Goal: Task Accomplishment & Management: Manage account settings

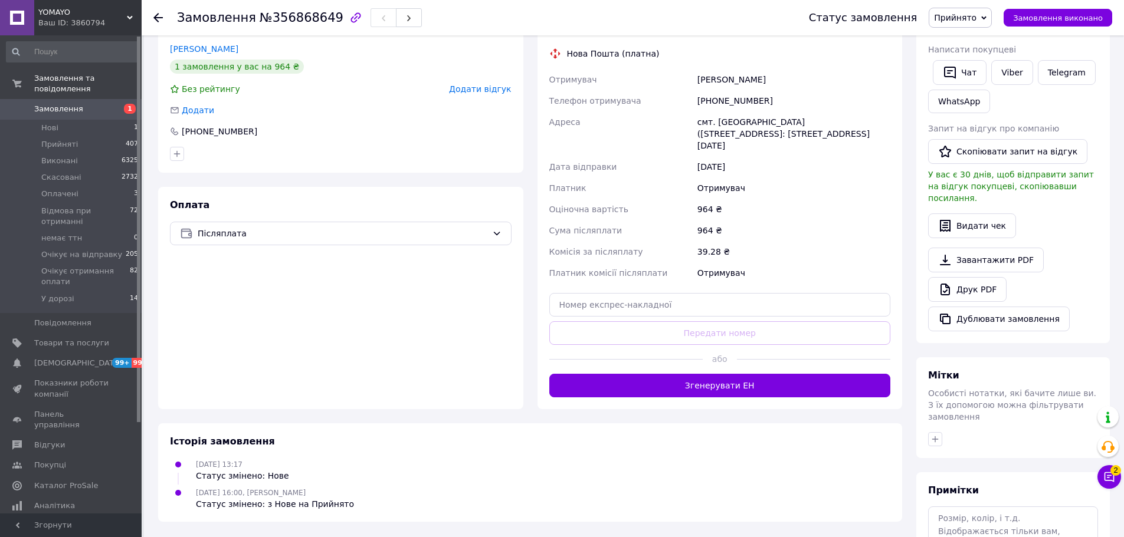
scroll to position [236, 0]
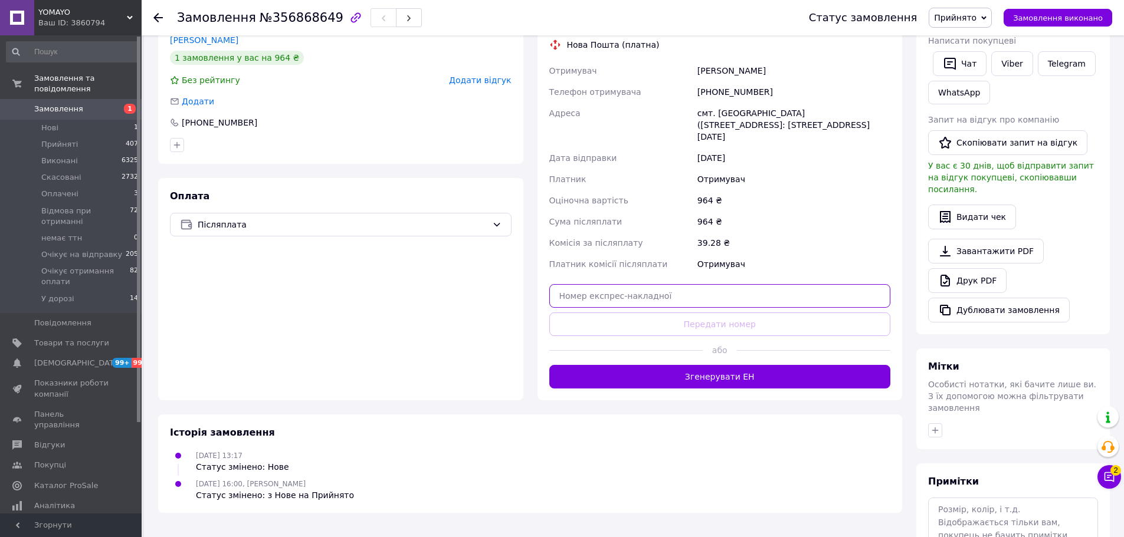
click at [601, 286] on input "text" at bounding box center [720, 296] width 342 height 24
paste input "20451225254663"
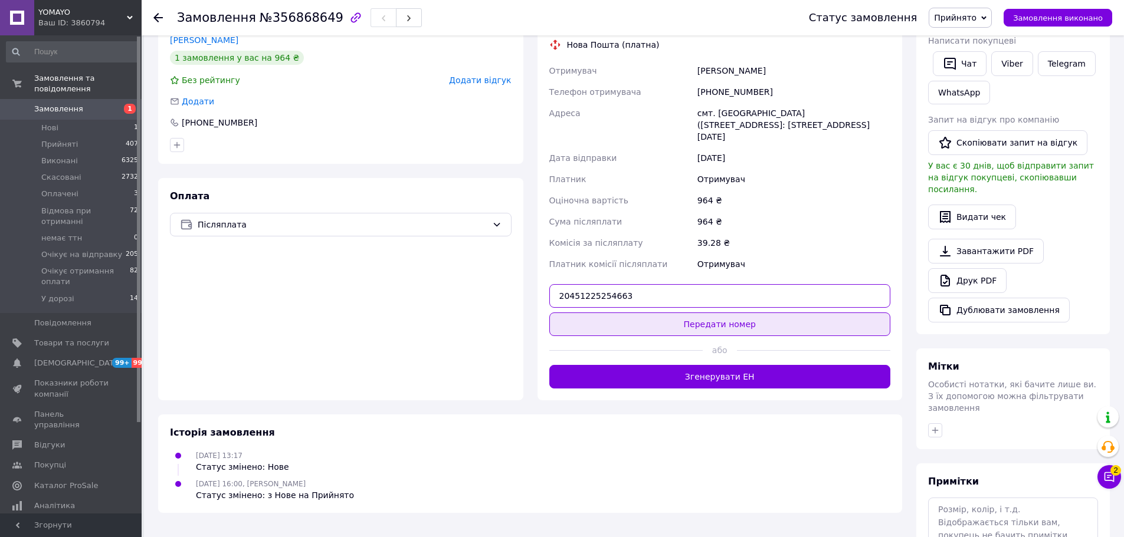
type input "20451225254663"
click at [631, 314] on button "Передати номер" at bounding box center [720, 325] width 342 height 24
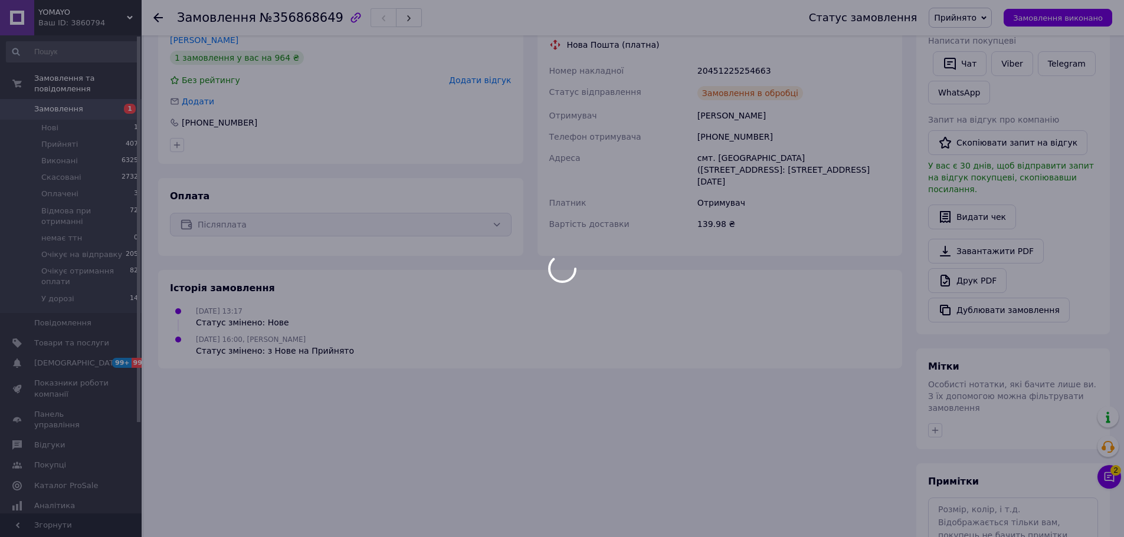
click at [159, 19] on body "YOMAYO Ваш ID: 3860794 Сайт YOMAYO Кабінет покупця Перевірити стан системи Стор…" at bounding box center [562, 199] width 1124 height 870
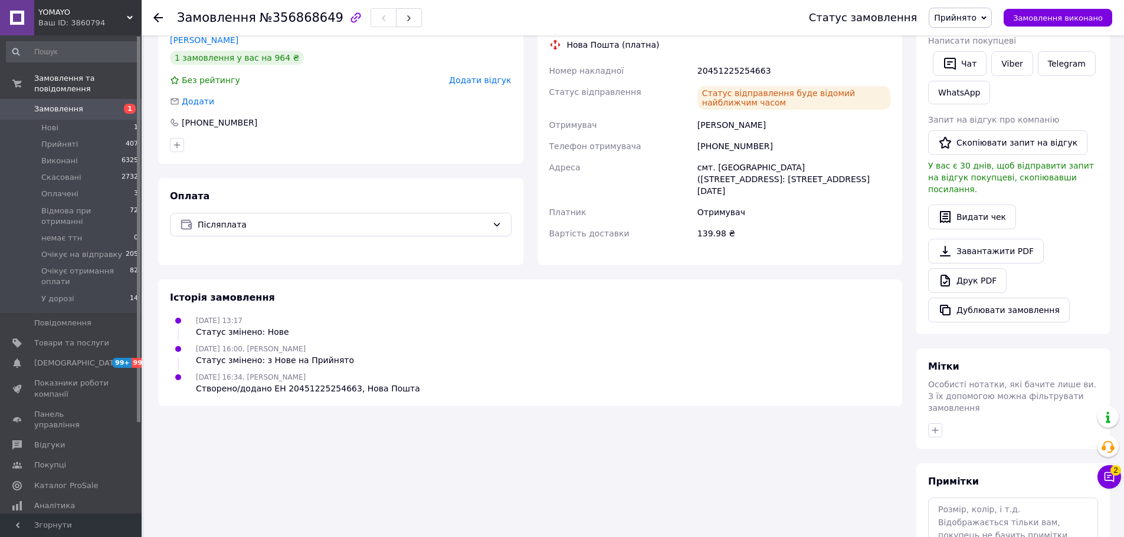
click at [160, 17] on icon at bounding box center [157, 17] width 9 height 9
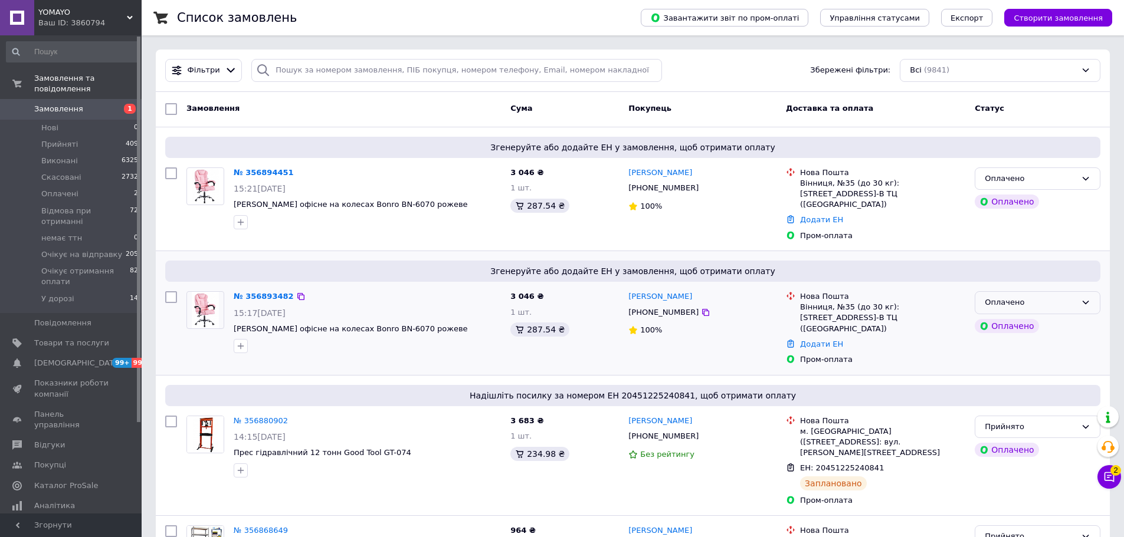
click at [1052, 297] on div "Оплачено" at bounding box center [1030, 303] width 91 height 12
click at [1034, 318] on li "Прийнято" at bounding box center [1037, 328] width 124 height 22
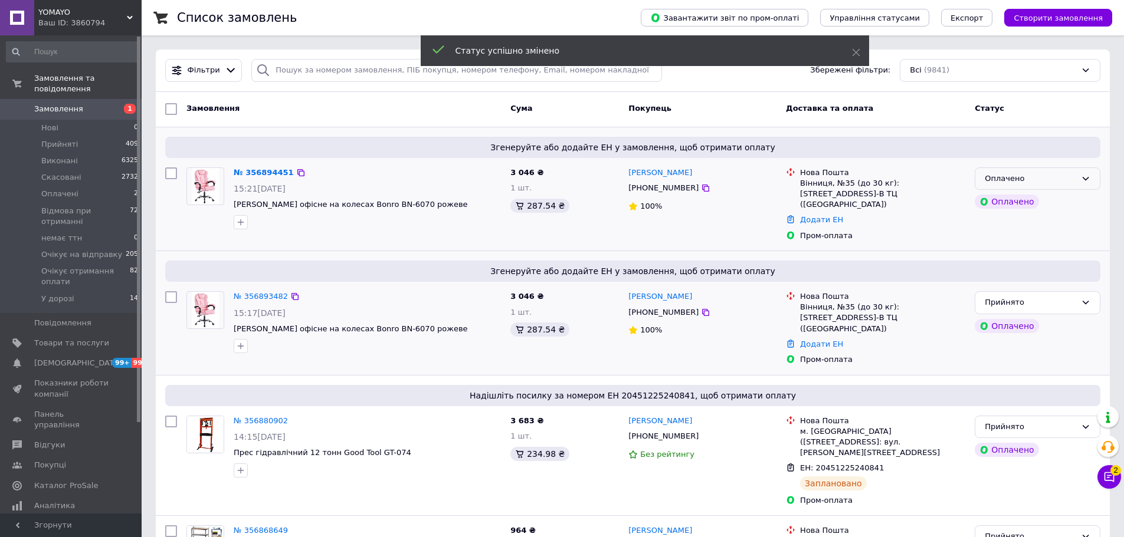
click at [1034, 182] on div "Оплачено" at bounding box center [1030, 179] width 91 height 12
click at [1029, 201] on li "Прийнято" at bounding box center [1037, 203] width 124 height 22
click at [270, 292] on link "№ 356893482" at bounding box center [261, 296] width 54 height 9
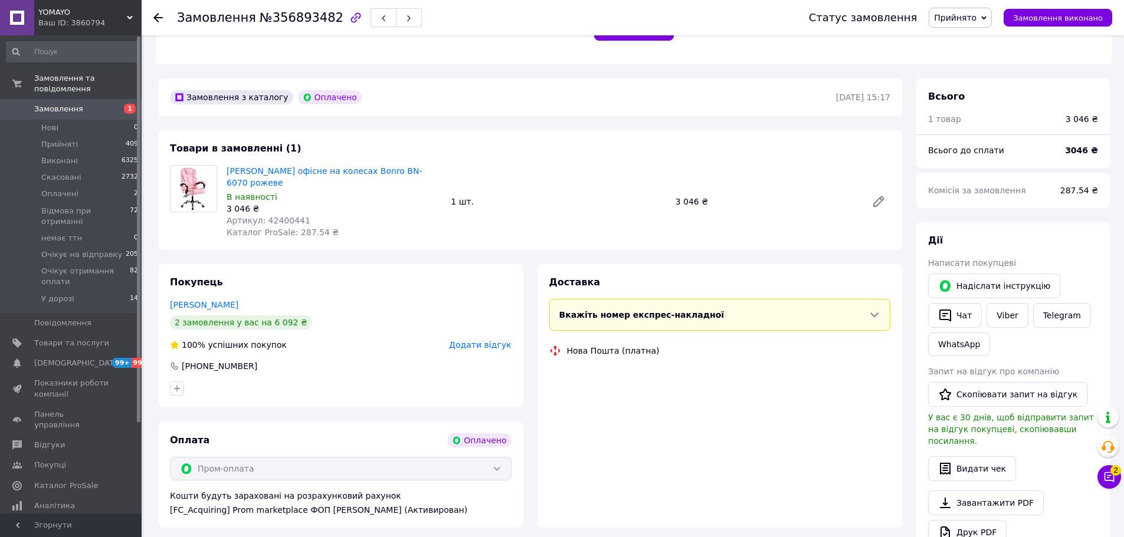
scroll to position [354, 0]
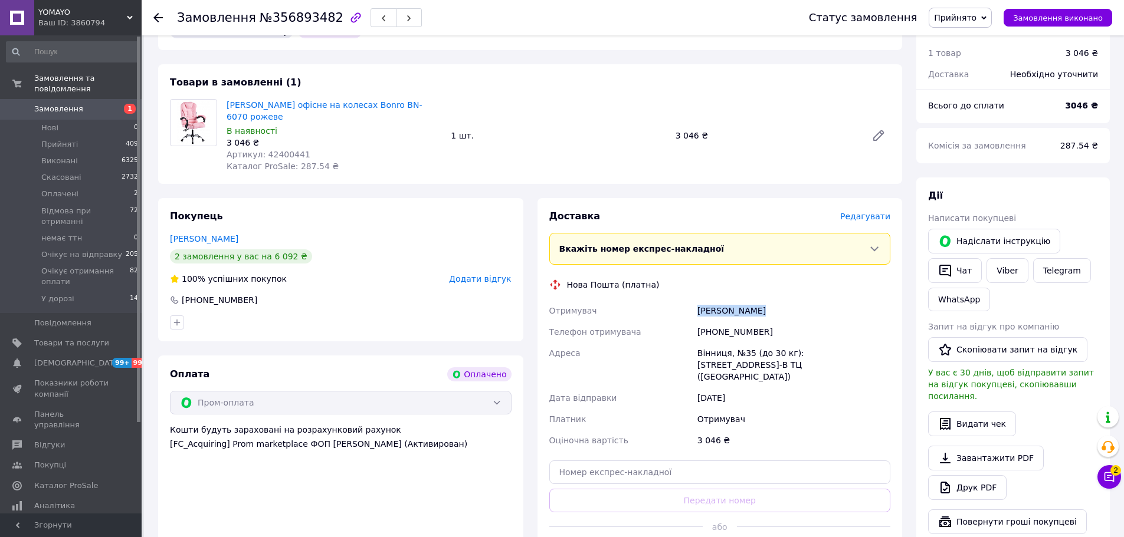
drag, startPoint x: 696, startPoint y: 286, endPoint x: 758, endPoint y: 287, distance: 62.0
click at [758, 300] on div "[PERSON_NAME]" at bounding box center [794, 310] width 198 height 21
copy div "[PERSON_NAME]"
drag, startPoint x: 760, startPoint y: 309, endPoint x: 674, endPoint y: 310, distance: 86.2
click at [674, 310] on div "Отримувач [PERSON_NAME] Телефон отримувача [PHONE_NUMBER] Адреса Вінниця, №35 (…" at bounding box center [720, 375] width 346 height 151
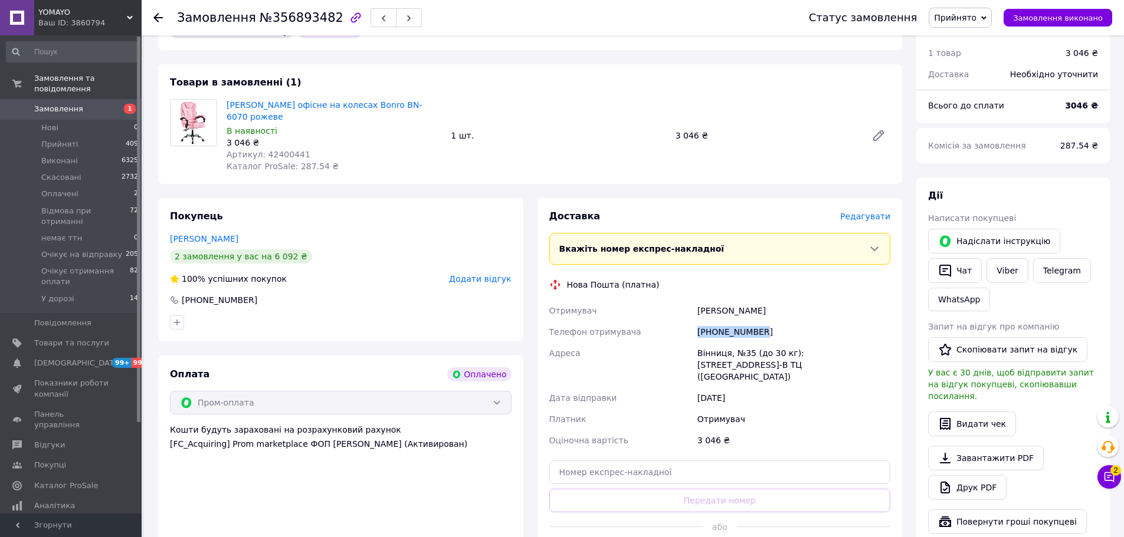
copy div "Телефон отримувача [PHONE_NUMBER]"
drag, startPoint x: 696, startPoint y: 323, endPoint x: 751, endPoint y: 347, distance: 60.7
click at [751, 347] on div "Вінниця, №35 (до 30 кг): [STREET_ADDRESS]-В ТЦ ([GEOGRAPHIC_DATA])" at bounding box center [794, 365] width 198 height 45
copy div "Вінниця, №35 (до 30 кг): [STREET_ADDRESS]-В ТЦ ([GEOGRAPHIC_DATA])"
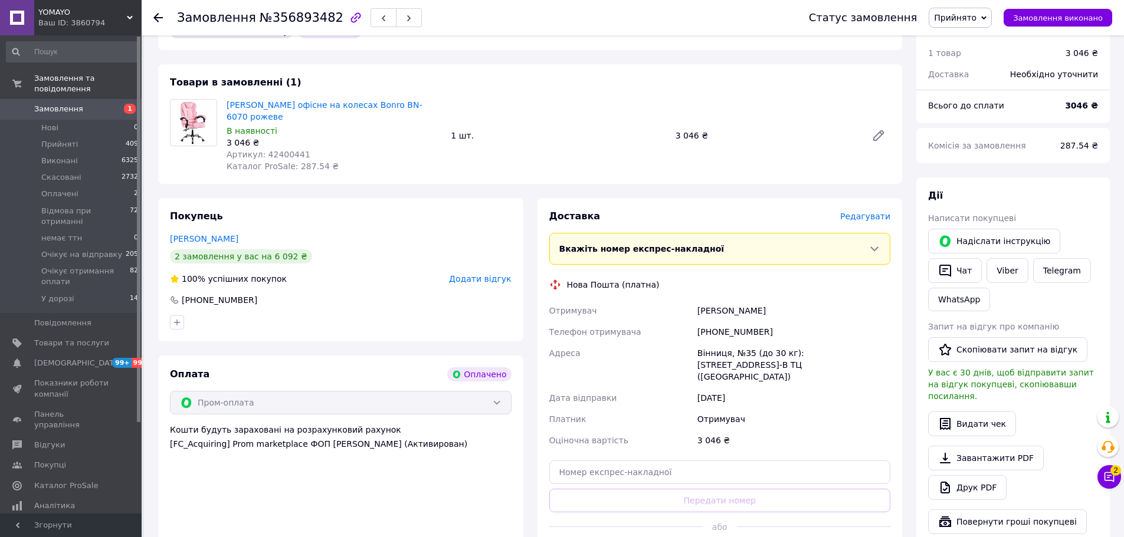
click at [284, 150] on span "Артикул: 42400441" at bounding box center [269, 154] width 84 height 9
copy span "42400441"
click at [156, 14] on icon at bounding box center [157, 17] width 9 height 9
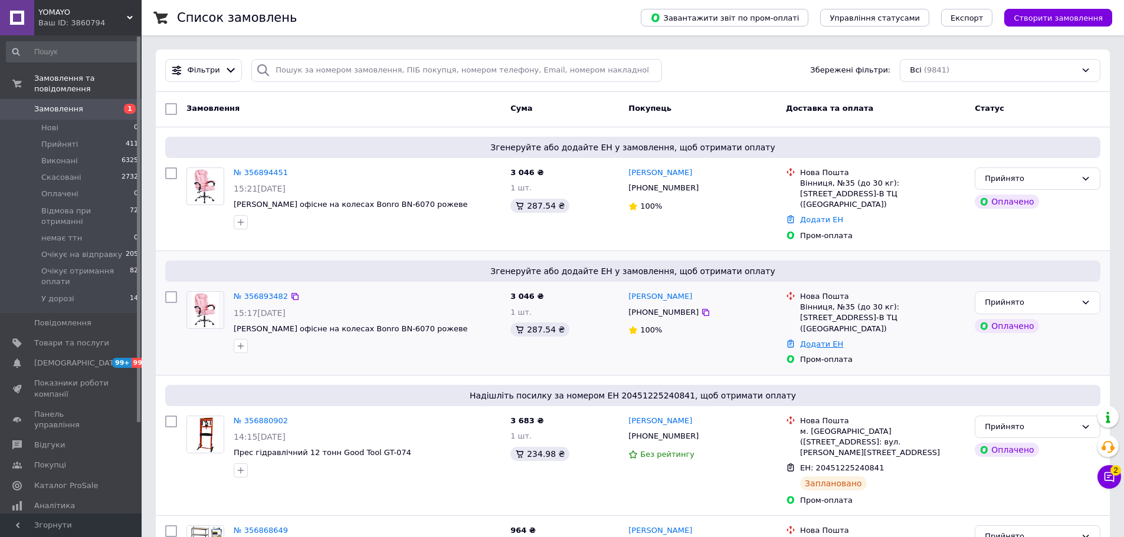
click at [819, 340] on link "Додати ЕН" at bounding box center [821, 344] width 43 height 9
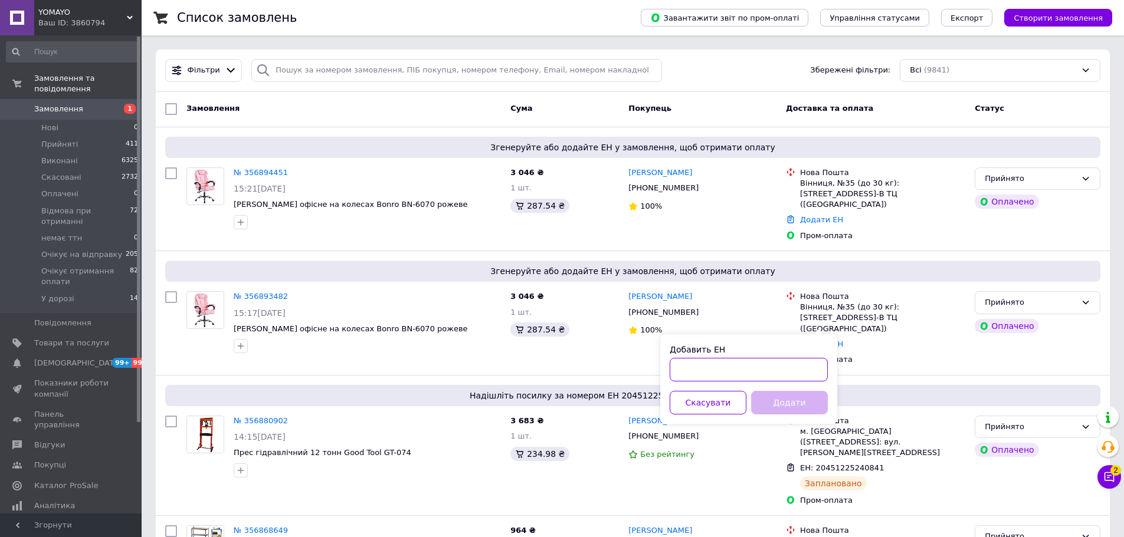
click at [795, 363] on input "Добавить ЕН" at bounding box center [749, 370] width 158 height 24
paste input "20451225263076"
type input "20451225263076"
click at [789, 399] on button "Додати" at bounding box center [789, 403] width 77 height 24
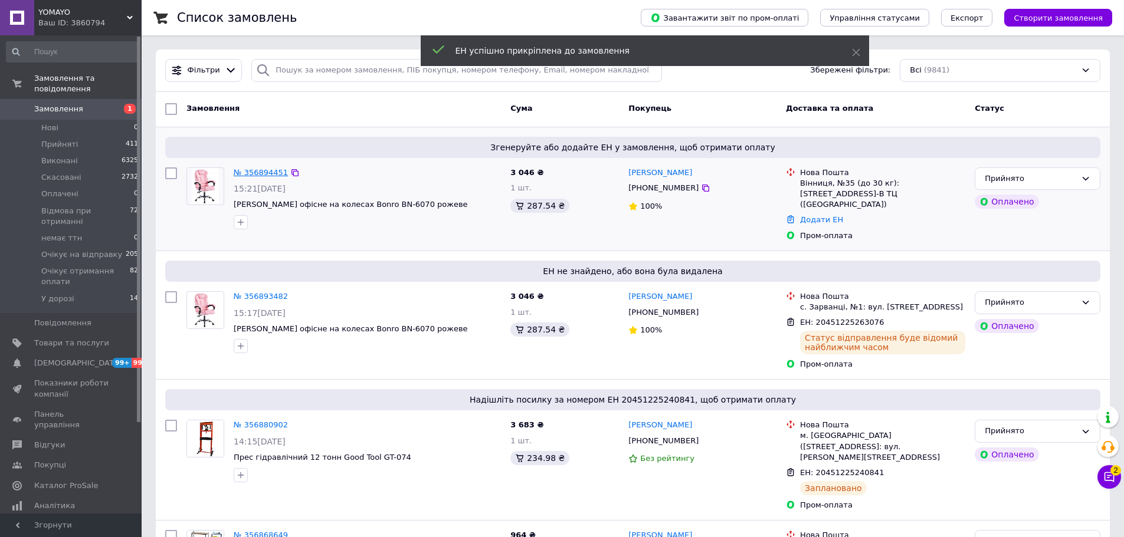
click at [258, 169] on link "№ 356894451" at bounding box center [261, 172] width 54 height 9
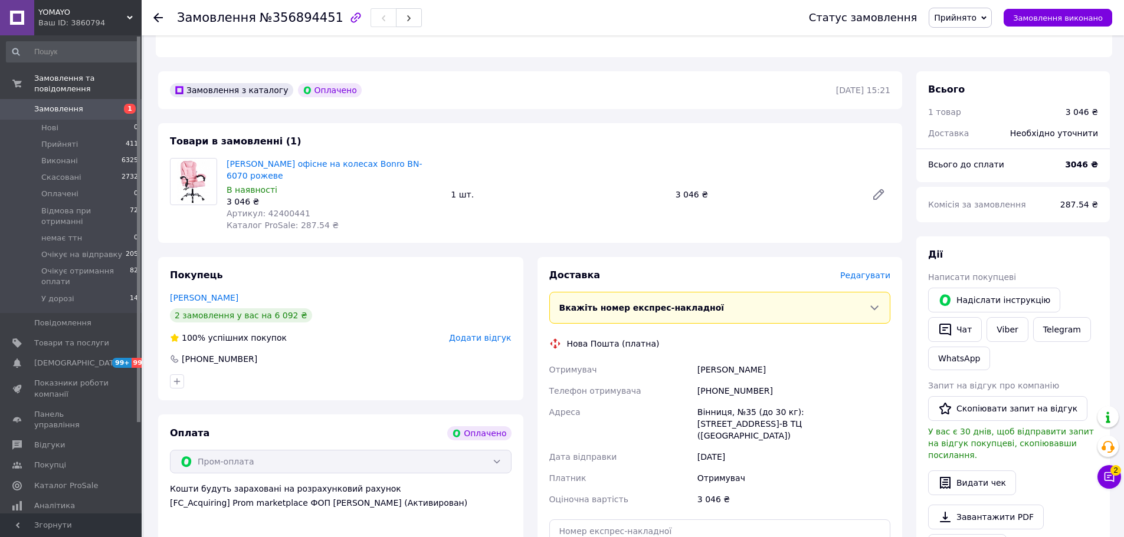
scroll to position [280, 0]
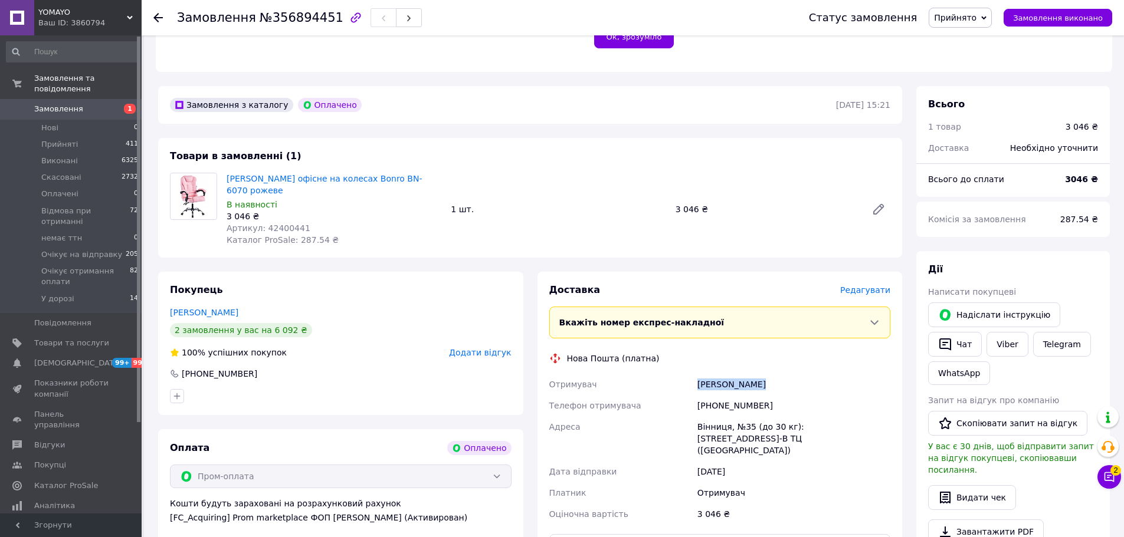
drag, startPoint x: 696, startPoint y: 354, endPoint x: 757, endPoint y: 356, distance: 61.4
click at [757, 374] on div "[PERSON_NAME]" at bounding box center [794, 384] width 198 height 21
copy div "[PERSON_NAME]"
drag, startPoint x: 695, startPoint y: 404, endPoint x: 729, endPoint y: 391, distance: 36.4
click at [760, 420] on div "Вінниця, №35 (до 30 кг): [STREET_ADDRESS]-В ТЦ ([GEOGRAPHIC_DATA])" at bounding box center [794, 439] width 198 height 45
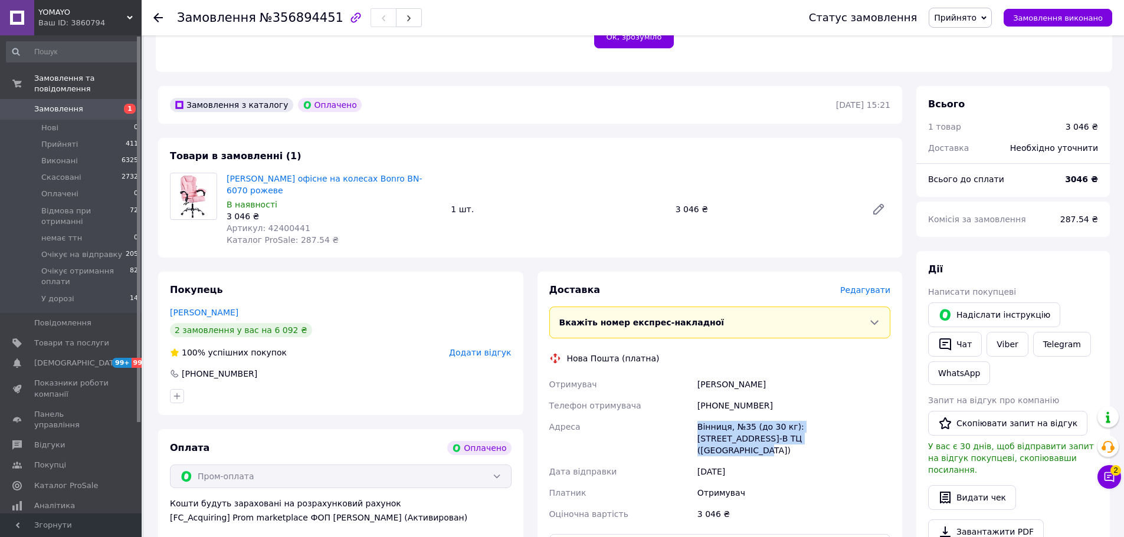
copy div "Вінниця, №35 (до 30 кг): [STREET_ADDRESS]-В ТЦ ([GEOGRAPHIC_DATA])"
click at [286, 224] on span "Артикул: 42400441" at bounding box center [269, 228] width 84 height 9
copy span "42400441"
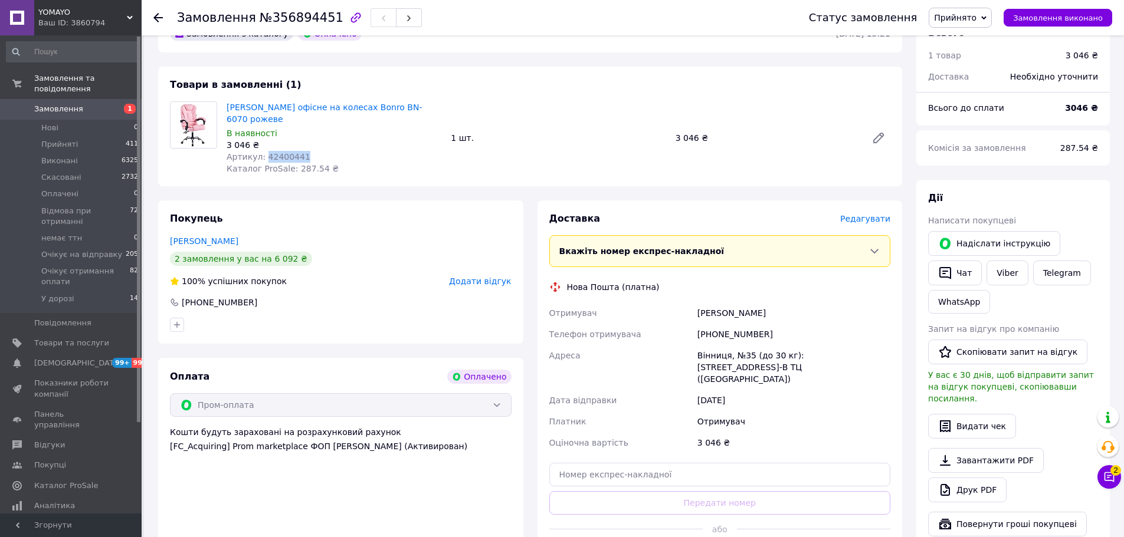
scroll to position [516, 0]
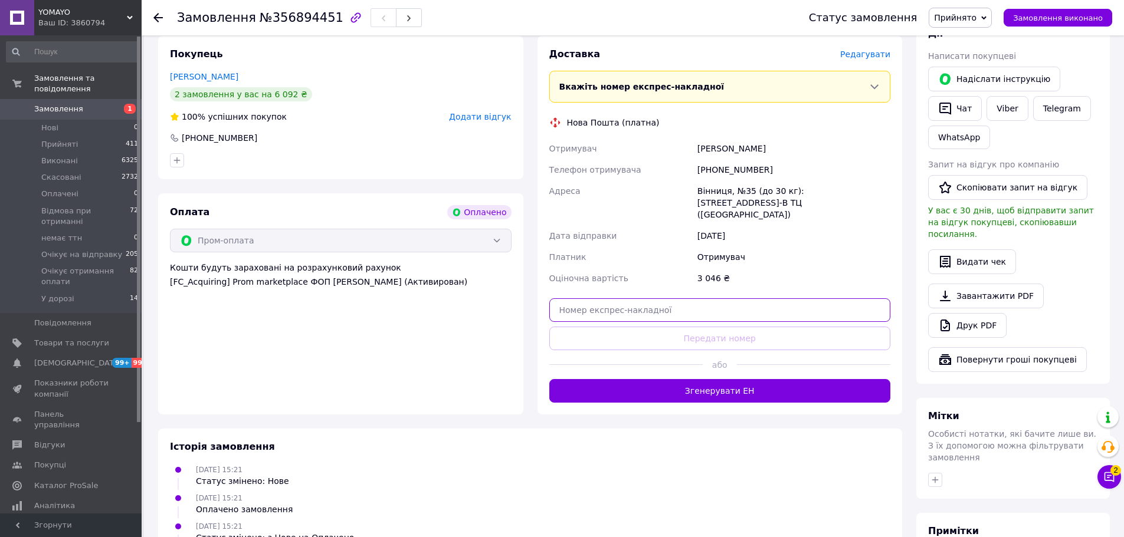
click at [625, 299] on input "text" at bounding box center [720, 311] width 342 height 24
paste input "20451225264793"
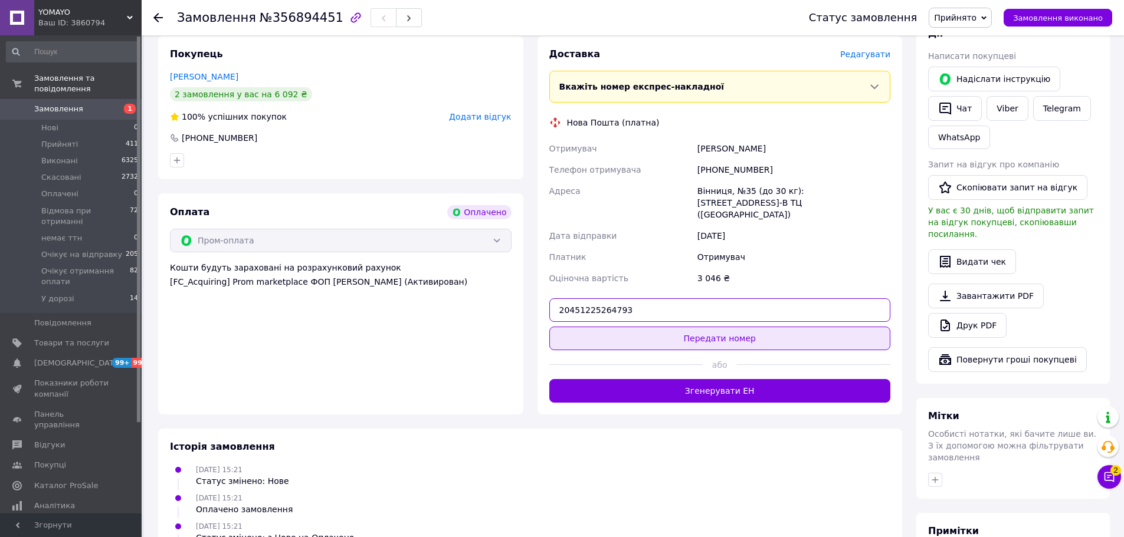
type input "20451225264793"
click at [639, 327] on button "Передати номер" at bounding box center [720, 339] width 342 height 24
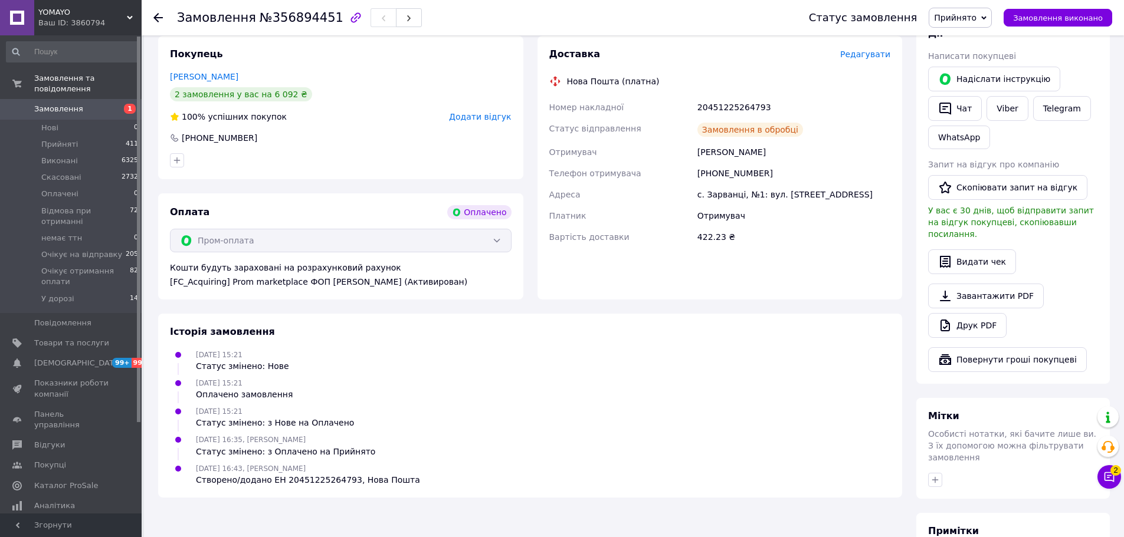
click at [153, 19] on icon at bounding box center [157, 17] width 9 height 9
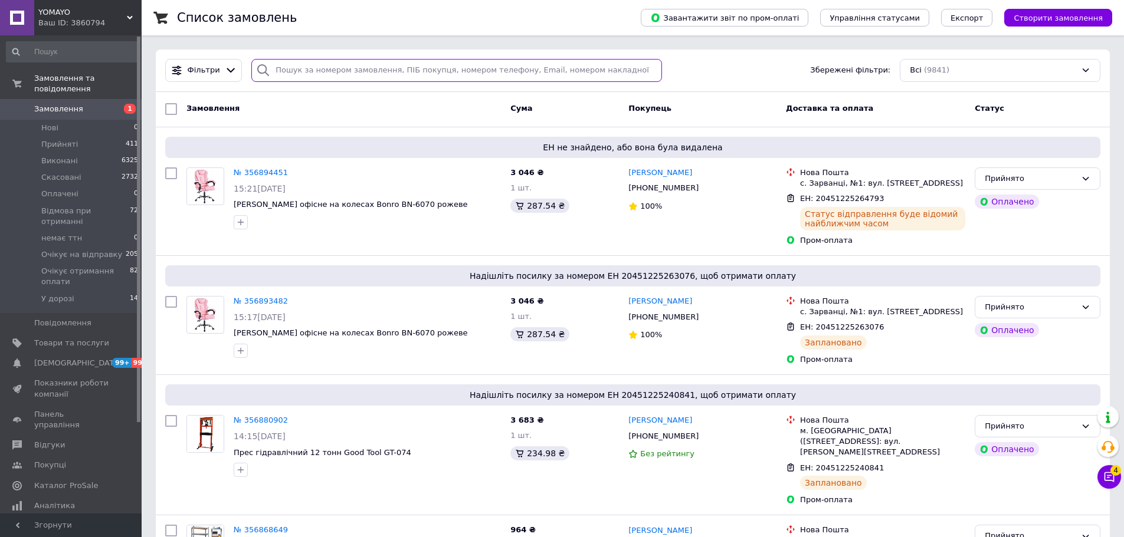
click at [523, 64] on input "search" at bounding box center [456, 70] width 411 height 23
paste input "0672902121"
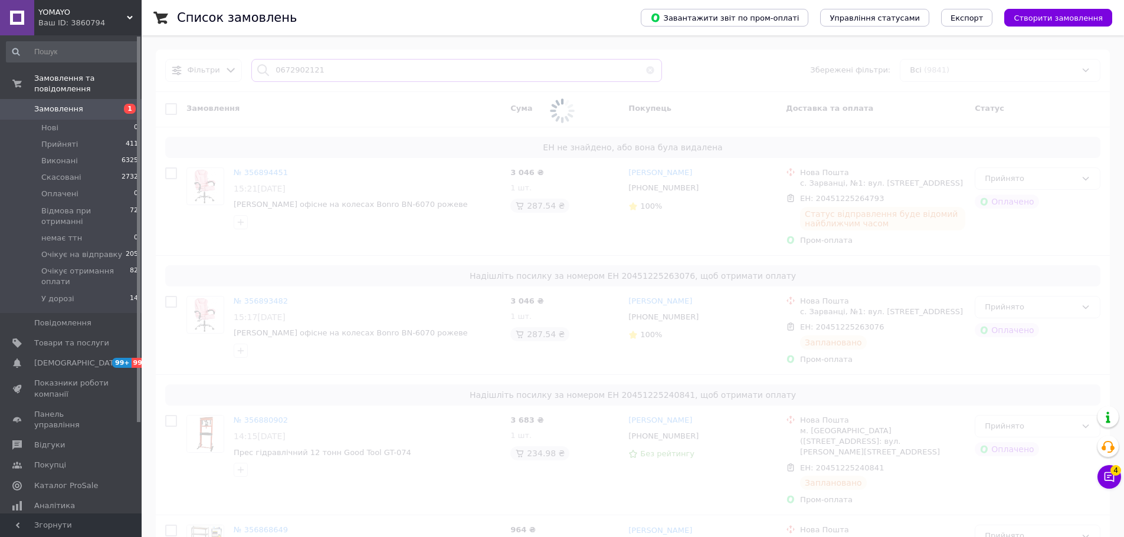
type input "0672902121"
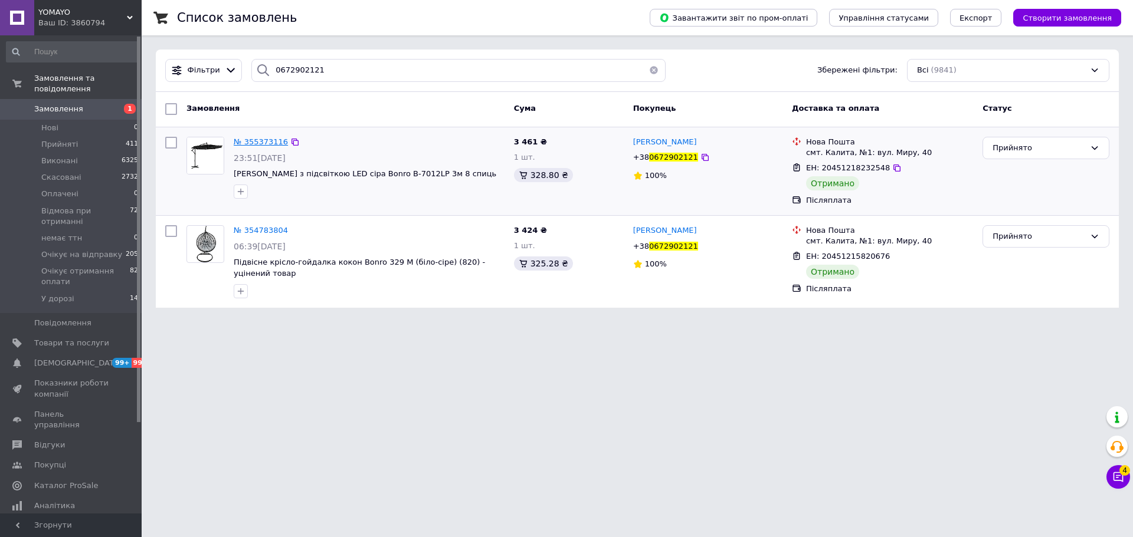
click at [271, 141] on span "№ 355373116" at bounding box center [261, 141] width 54 height 9
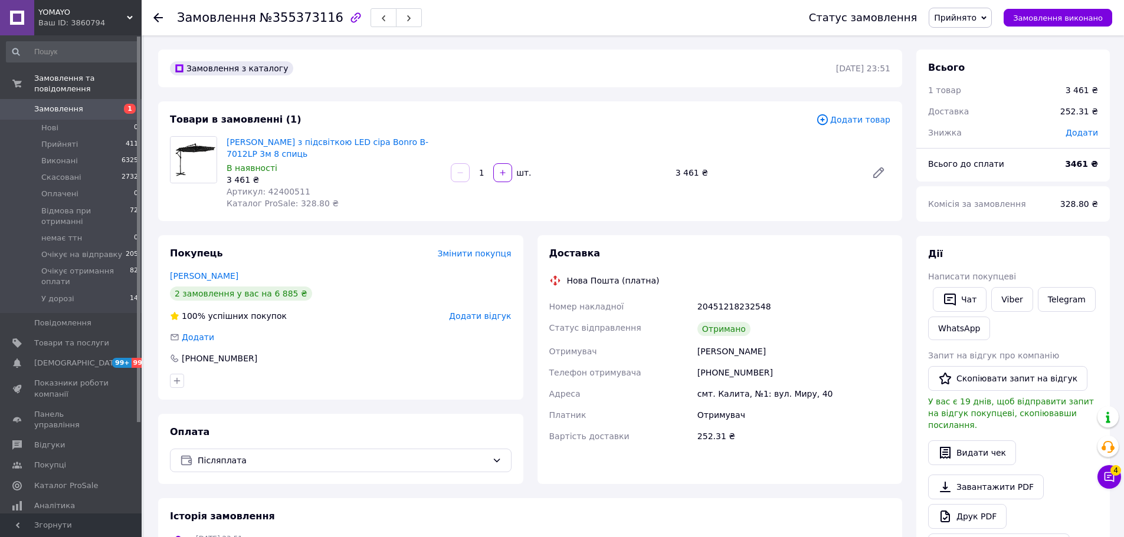
scroll to position [309, 0]
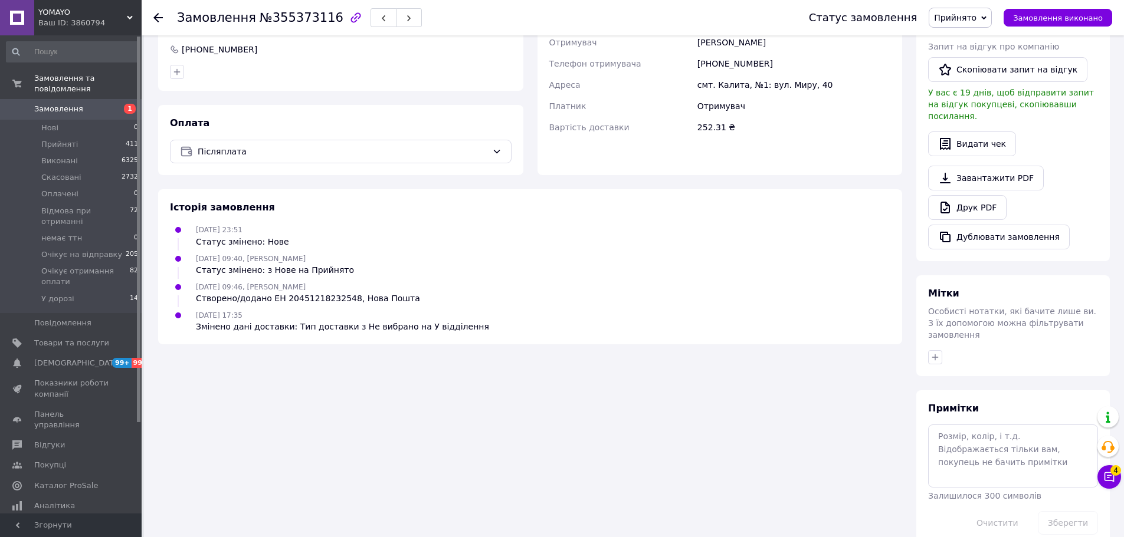
click at [157, 20] on use at bounding box center [157, 17] width 9 height 9
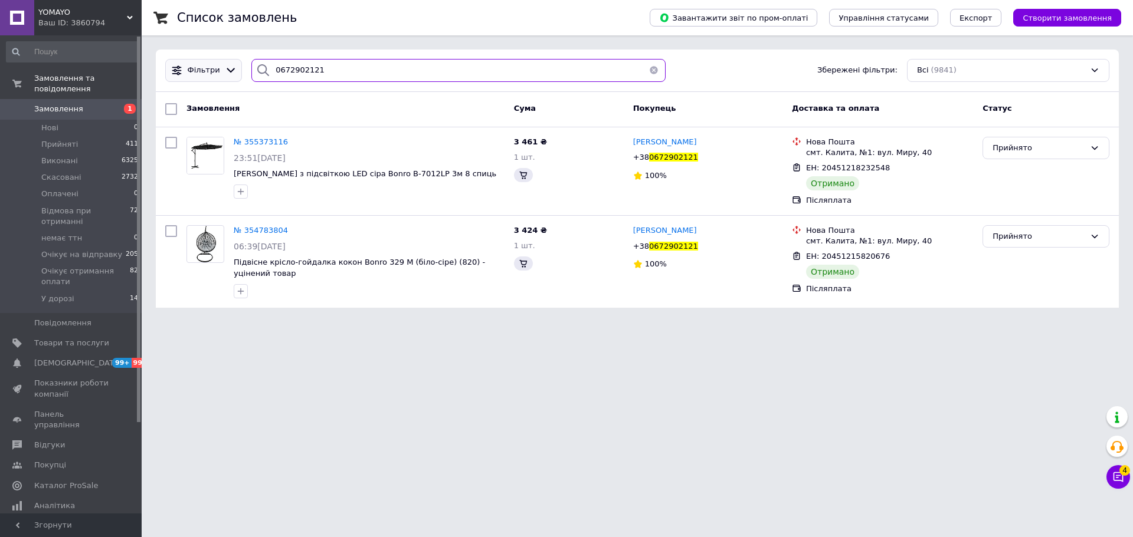
drag, startPoint x: 366, startPoint y: 71, endPoint x: 235, endPoint y: 77, distance: 130.5
click at [235, 77] on div "Фільтри 0672902121 Збережені фільтри: Всі (9841)" at bounding box center [636, 70] width 953 height 23
paste input "995540248"
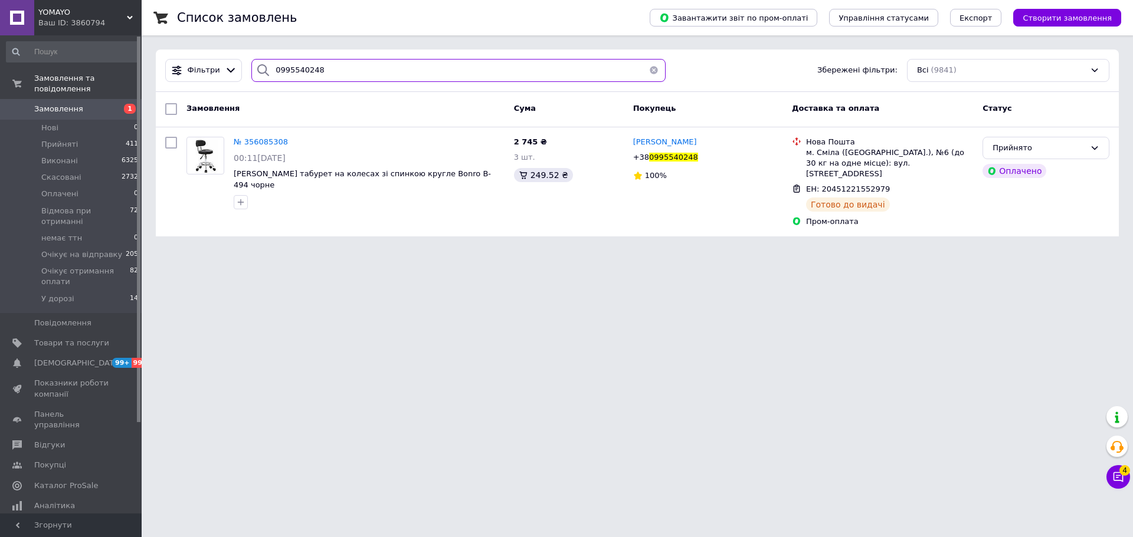
drag, startPoint x: 340, startPoint y: 74, endPoint x: 186, endPoint y: 83, distance: 154.8
click at [186, 83] on div "Фільтри 0995540248 Збережені фільтри: Всі (9841)" at bounding box center [637, 71] width 963 height 42
paste input "54420461"
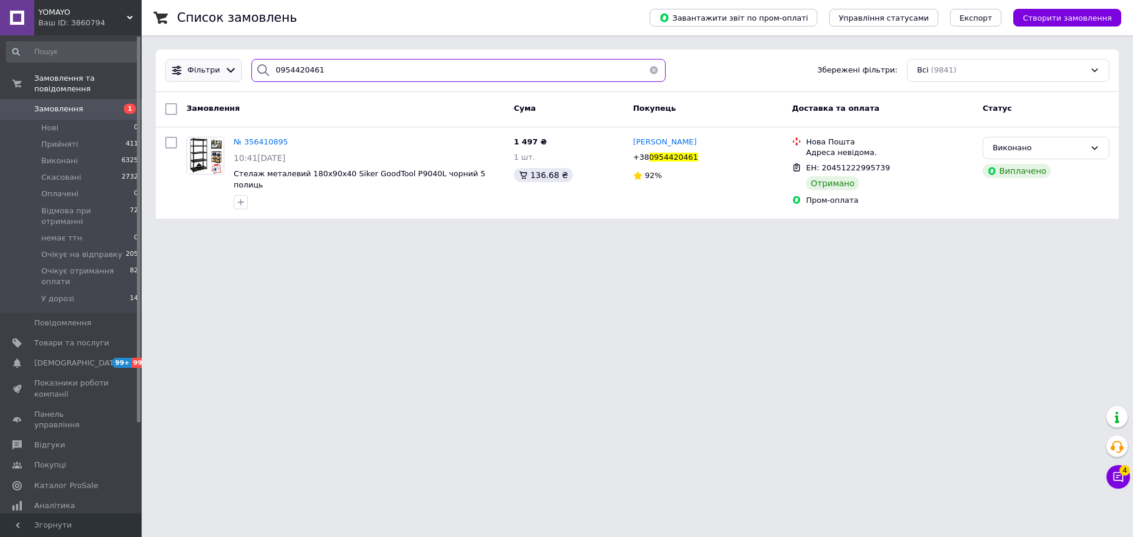
drag, startPoint x: 303, startPoint y: 68, endPoint x: 233, endPoint y: 64, distance: 69.8
click at [233, 64] on div "Фільтри 0954420461 Збережені фільтри: Всі (9841)" at bounding box center [636, 70] width 953 height 23
paste input "634258258"
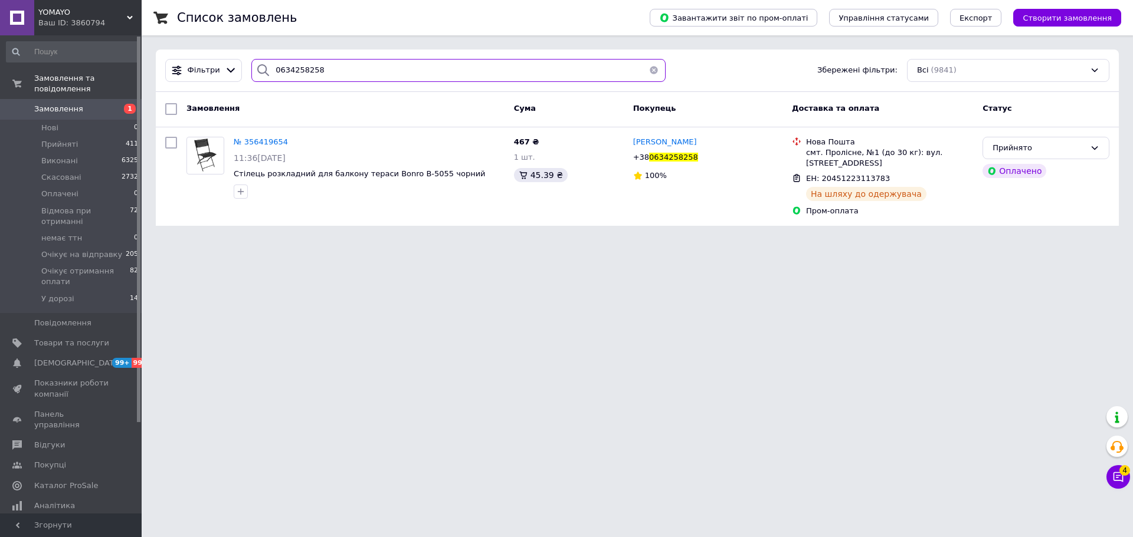
drag, startPoint x: 329, startPoint y: 68, endPoint x: 115, endPoint y: 95, distance: 215.9
click at [115, 95] on div "YOMAYO Ваш ID: 3860794 Сайт YOMAYO Кабінет покупця Перевірити стан системи Стор…" at bounding box center [566, 120] width 1133 height 240
paste input "500260222"
drag, startPoint x: 322, startPoint y: 64, endPoint x: 188, endPoint y: 80, distance: 134.3
click at [188, 80] on div "Фільтри 0500260222 Збережені фільтри: Всі (9841)" at bounding box center [636, 70] width 953 height 23
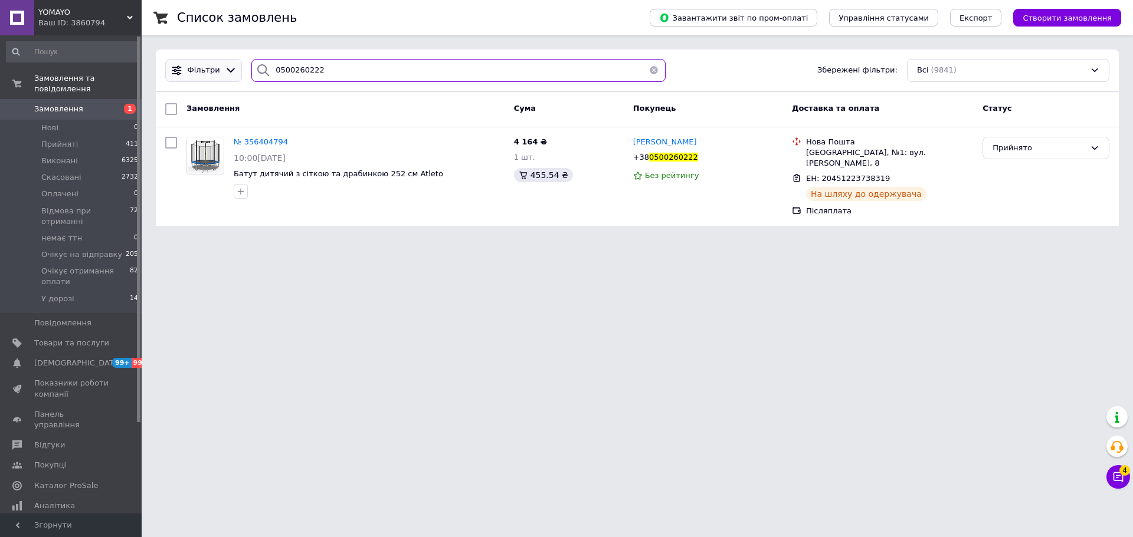
paste input "677818648"
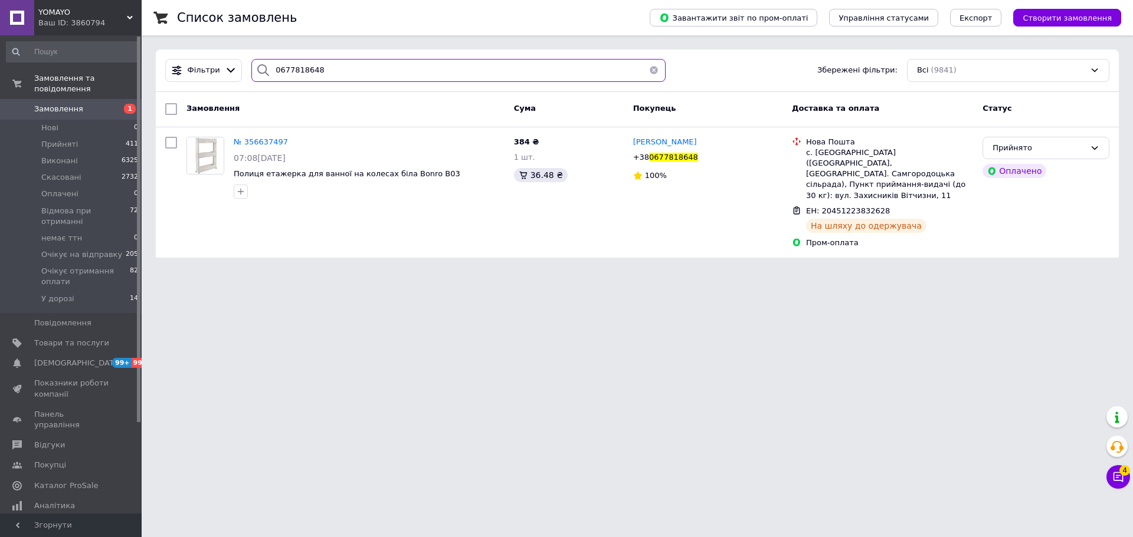
drag, startPoint x: 316, startPoint y: 68, endPoint x: 139, endPoint y: 79, distance: 177.9
click at [139, 79] on div "YOMAYO Ваш ID: 3860794 Сайт YOMAYO Кабінет покупця Перевірити стан системи Стор…" at bounding box center [566, 136] width 1133 height 272
paste input "976652012"
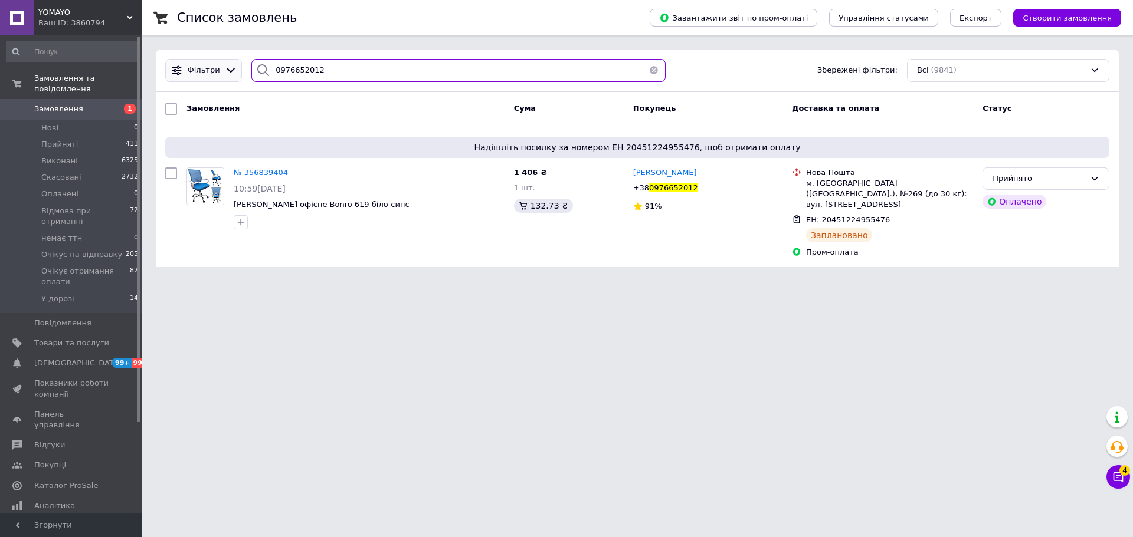
drag, startPoint x: 261, startPoint y: 75, endPoint x: 175, endPoint y: 78, distance: 86.8
click at [175, 78] on div "Фільтри 0976652012 Збережені фільтри: Всі (9841)" at bounding box center [636, 70] width 953 height 23
paste input "9477354"
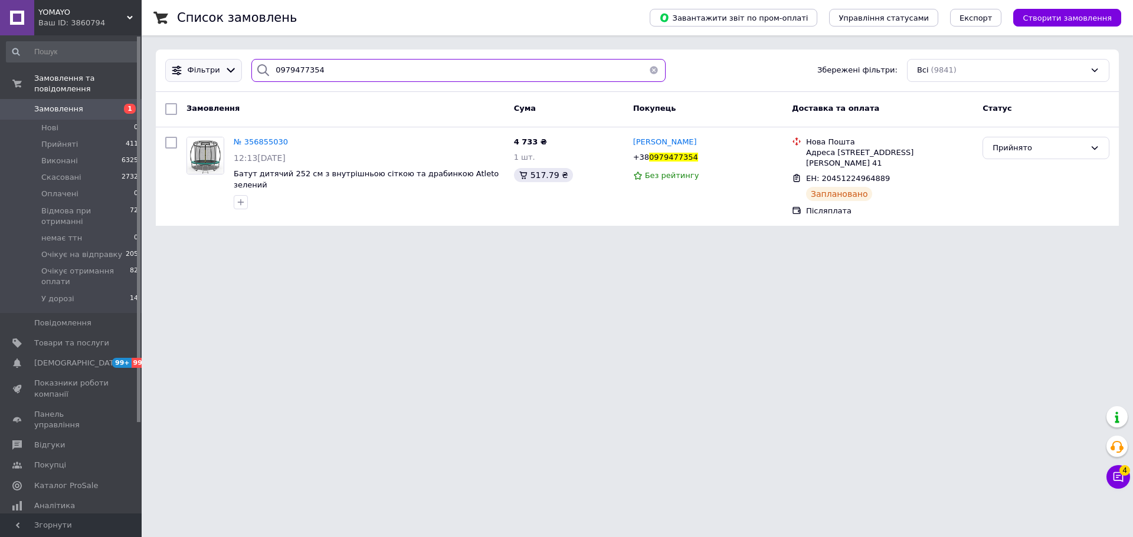
click at [205, 71] on div "Фільтри 0979477354 Збережені фільтри: Всі (9841)" at bounding box center [636, 70] width 953 height 23
paste input "67256748"
type input "0672567484"
